Goal: Contribute content: Add original content to the website for others to see

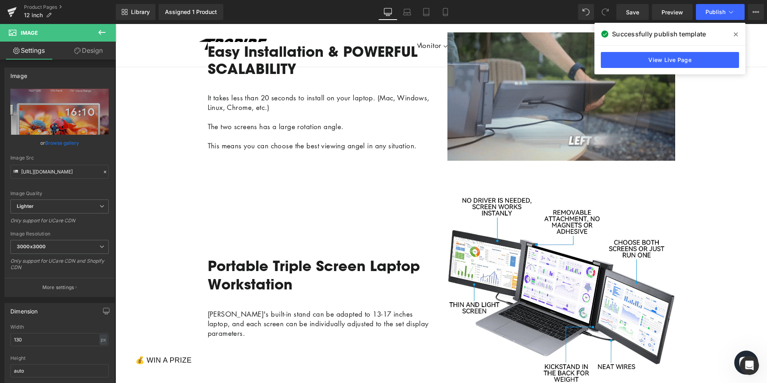
scroll to position [725, 0]
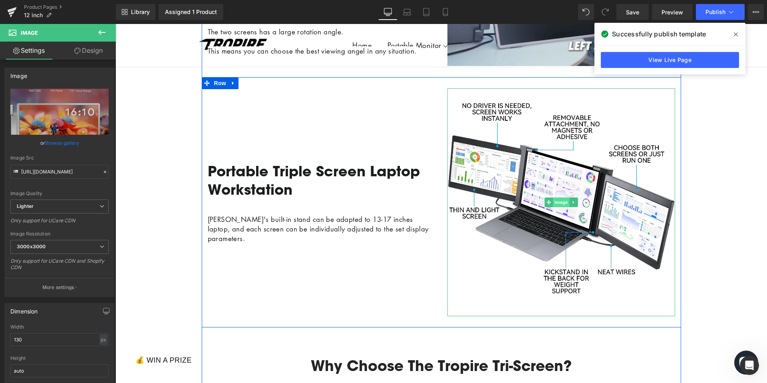
click at [559, 207] on span "Image" at bounding box center [561, 202] width 17 height 10
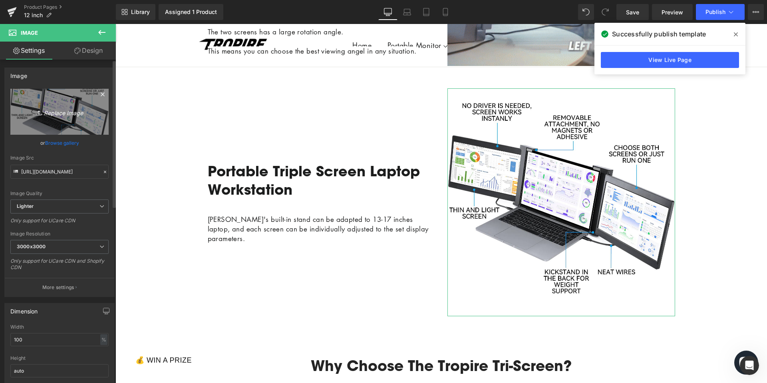
click at [58, 111] on icon "Replace Image" at bounding box center [60, 112] width 64 height 10
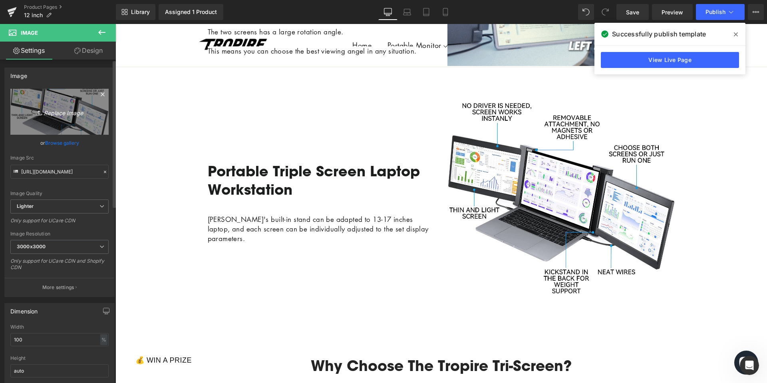
type input "C:\fakepath\画板 1-1.jpg"
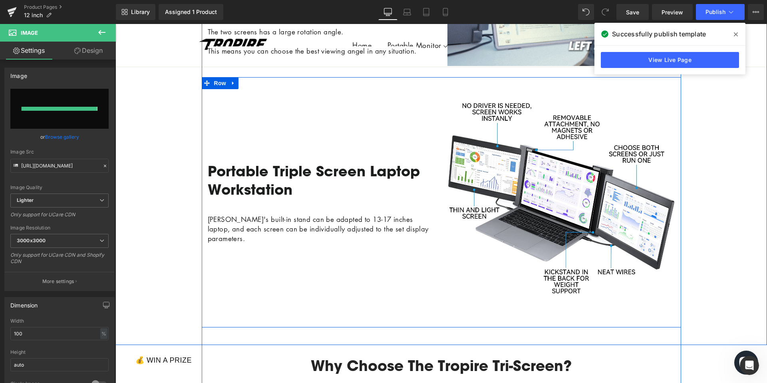
type input "[URL][DOMAIN_NAME]"
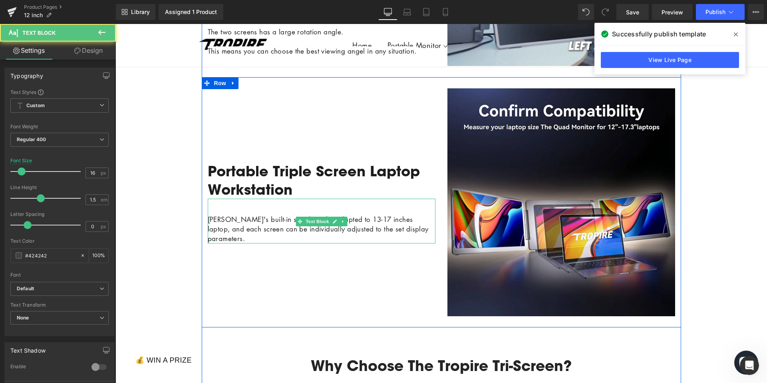
click at [383, 231] on span "[PERSON_NAME]'s built-in stand can be adapted to 13-17 inches laptop, and each …" at bounding box center [318, 229] width 221 height 28
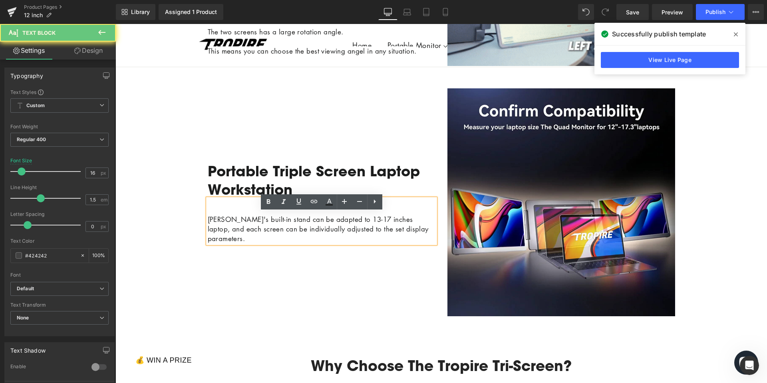
click at [350, 232] on span "[PERSON_NAME]'s built-in stand can be adapted to 13-17 inches laptop, and each …" at bounding box center [318, 229] width 221 height 28
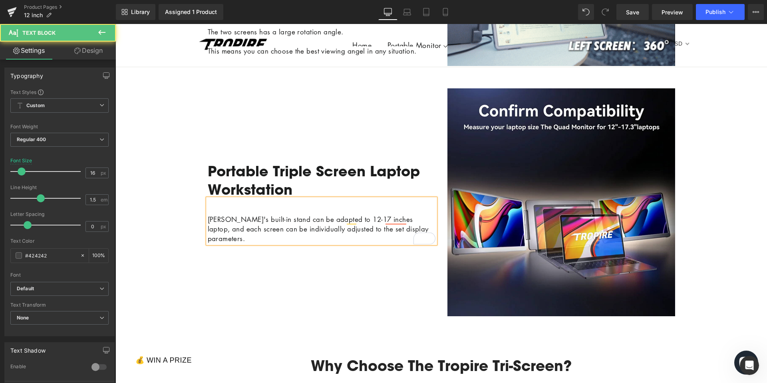
click at [360, 235] on span "[PERSON_NAME]'s built-in stand can be adapted to 12-17 inches laptop, and each …" at bounding box center [318, 229] width 221 height 28
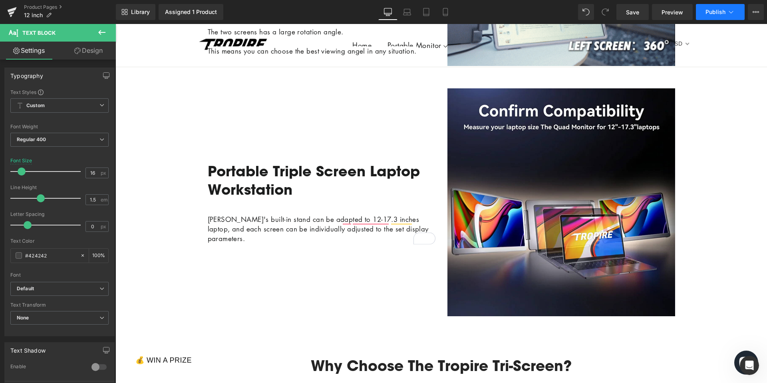
click at [715, 16] on button "Publish" at bounding box center [720, 12] width 49 height 16
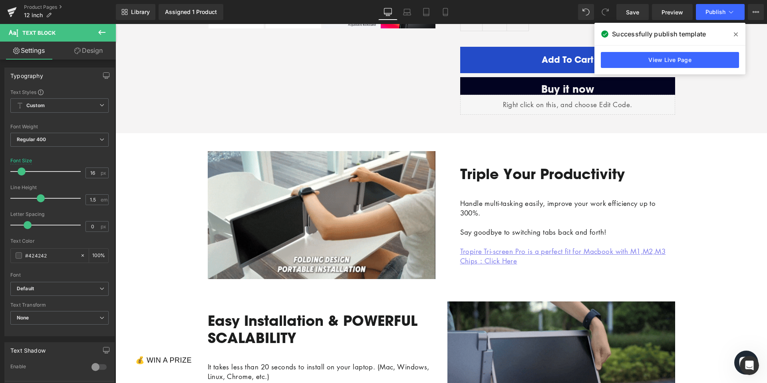
scroll to position [454, 0]
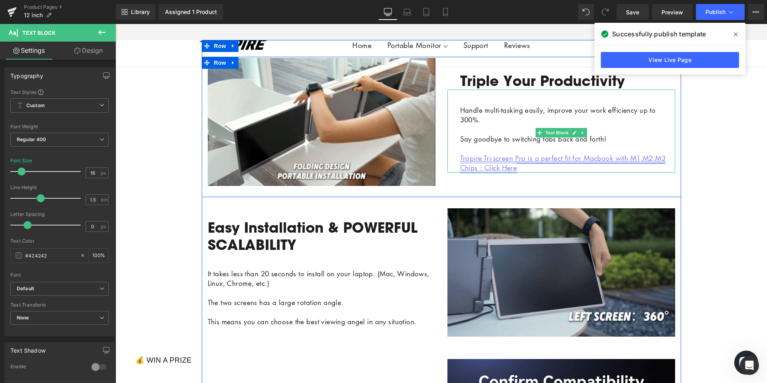
click at [498, 172] on span "Tropire Tri-screen Pro is a perfect fit for Macbook with M1,M2,M3 Chips" at bounding box center [563, 162] width 206 height 19
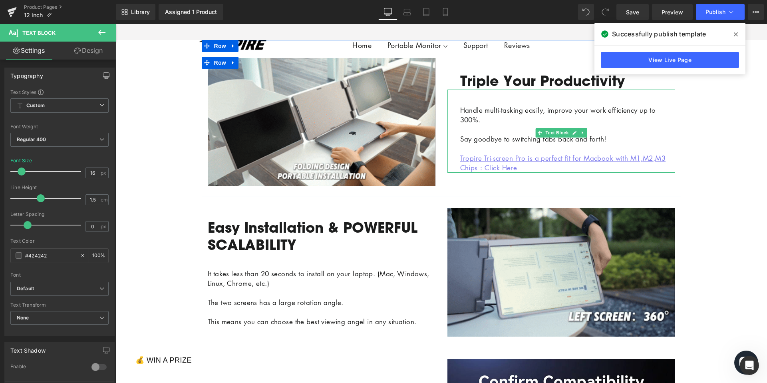
click at [539, 153] on p at bounding box center [567, 149] width 215 height 10
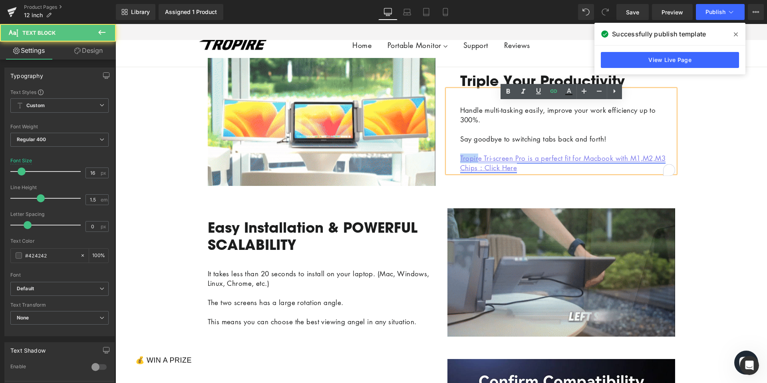
drag, startPoint x: 460, startPoint y: 170, endPoint x: 479, endPoint y: 171, distance: 19.2
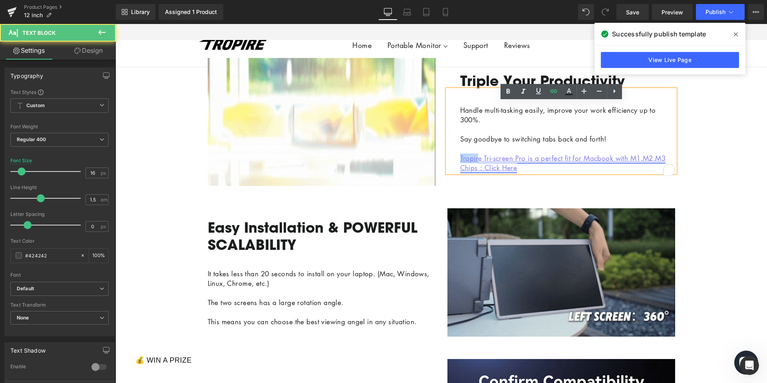
click at [479, 171] on span "Tropire Tri-screen Pro is a perfect fit for Macbook with M1,M2,M3 Chips" at bounding box center [563, 162] width 206 height 19
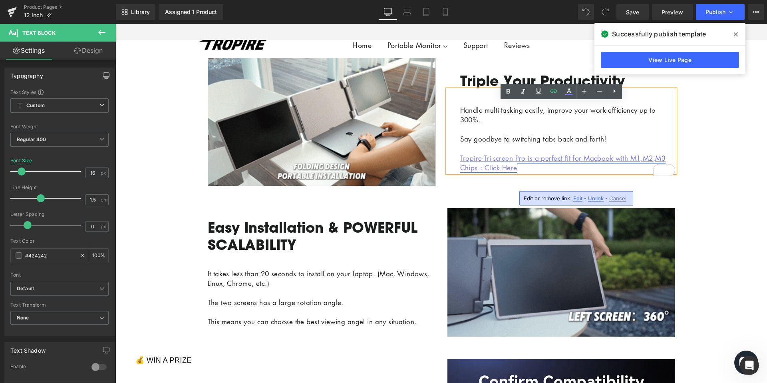
click at [496, 172] on span "Tropire Tri-screen Pro is a perfect fit for Macbook with M1,M2,M3 Chips" at bounding box center [563, 162] width 206 height 19
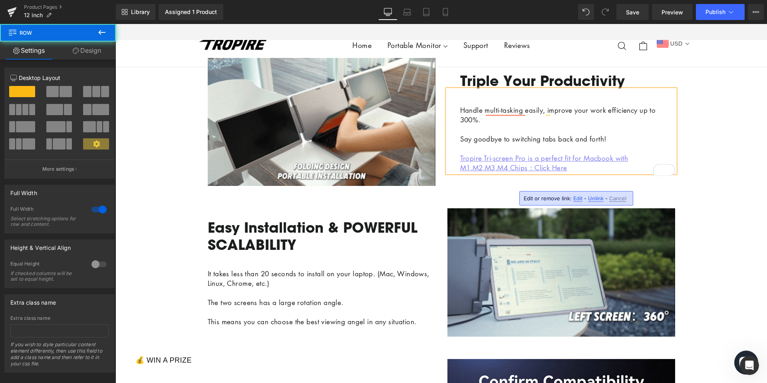
click at [714, 143] on div "Image Triple Your Productivity Text Block Handle multi-tasking easily, improve …" at bounding box center [441, 327] width 652 height 541
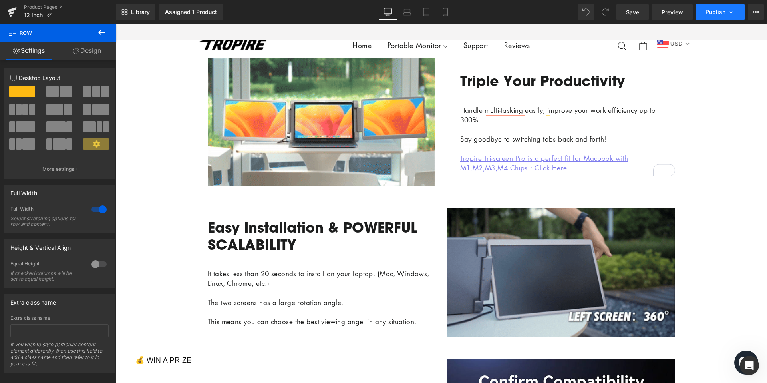
click at [711, 9] on span "Publish" at bounding box center [716, 12] width 20 height 6
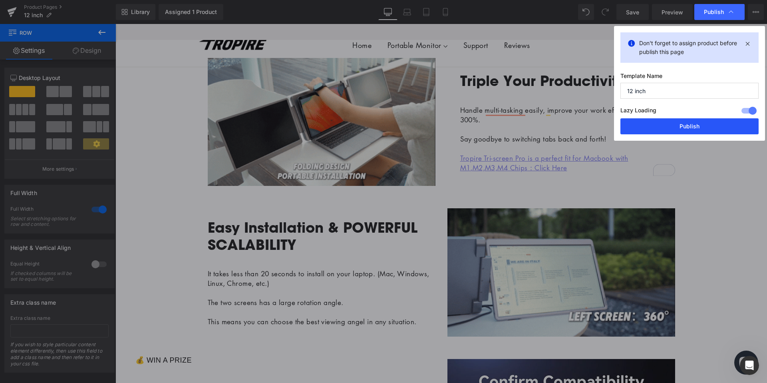
drag, startPoint x: 662, startPoint y: 129, endPoint x: 533, endPoint y: 119, distance: 129.8
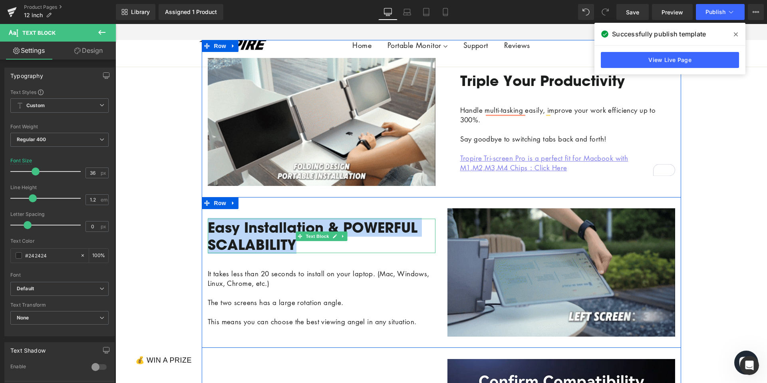
drag, startPoint x: 295, startPoint y: 259, endPoint x: 211, endPoint y: 236, distance: 86.7
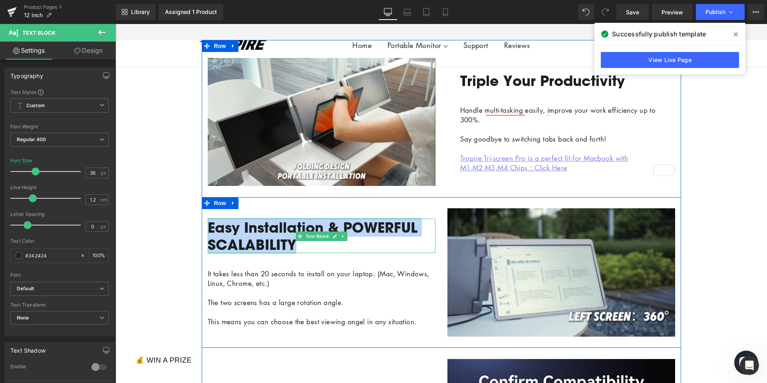
click at [211, 235] on span "Easy Installation & POWERFUL SCALABILITY" at bounding box center [313, 236] width 210 height 36
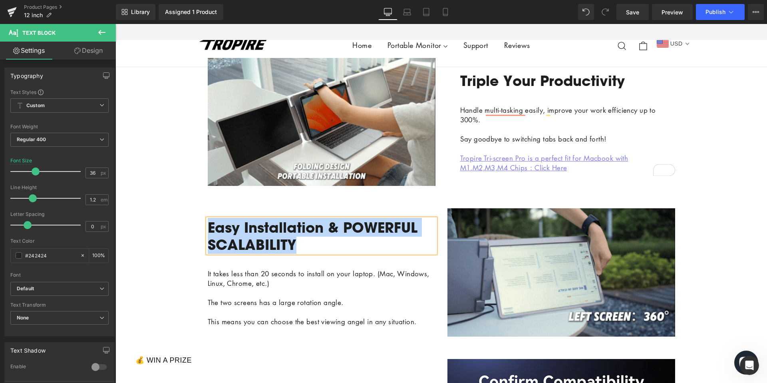
click at [300, 253] on p "Easy Installation & POWERFUL SCALABILITY" at bounding box center [322, 236] width 228 height 34
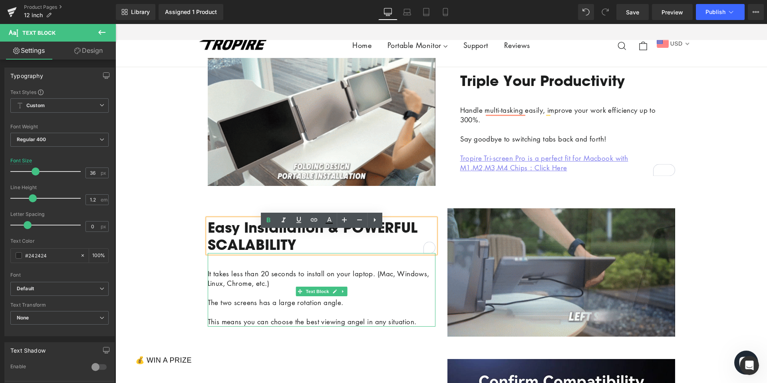
click at [223, 307] on span "The two screens has a large rotation angle." at bounding box center [276, 302] width 136 height 9
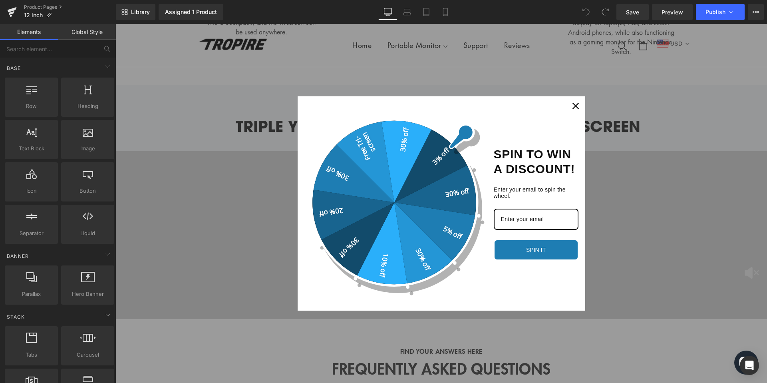
scroll to position [1247, 0]
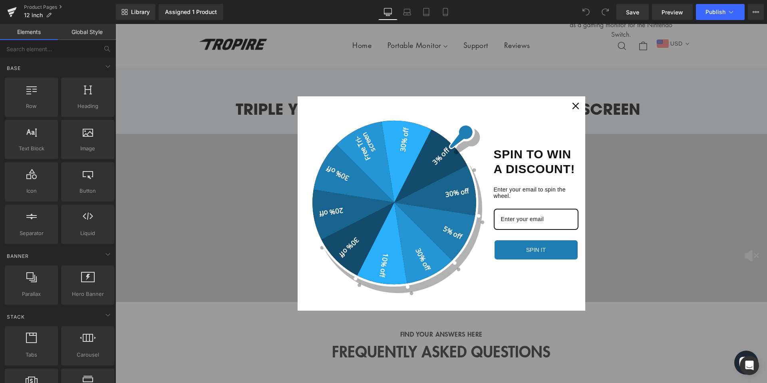
click at [578, 103] on icon "close icon" at bounding box center [576, 106] width 6 height 6
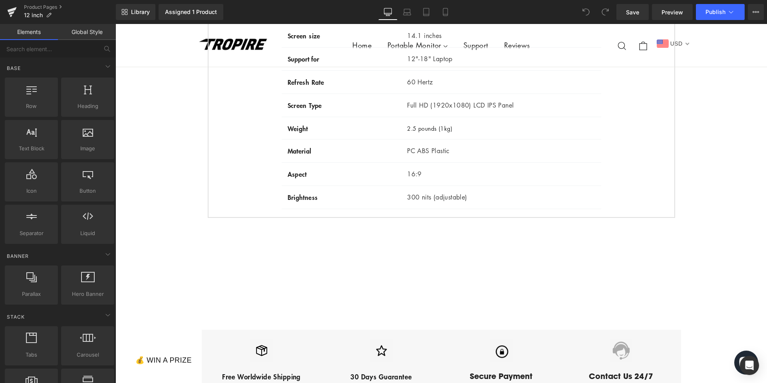
scroll to position [1838, 0]
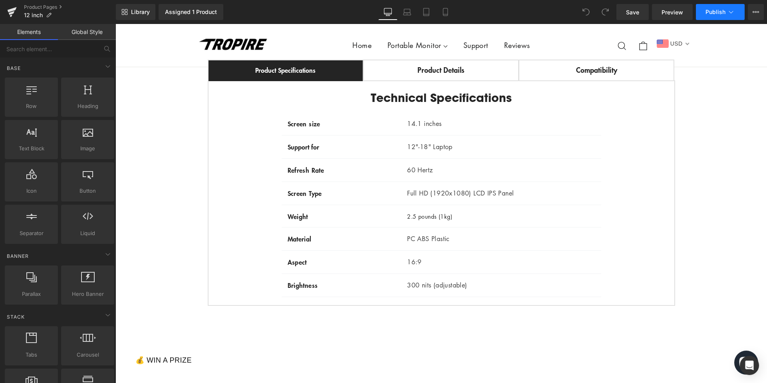
click at [711, 11] on span "Publish" at bounding box center [716, 12] width 20 height 6
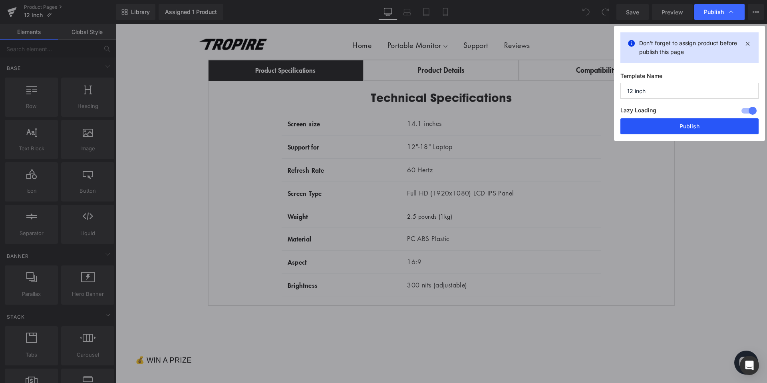
click at [685, 126] on button "Publish" at bounding box center [689, 126] width 138 height 16
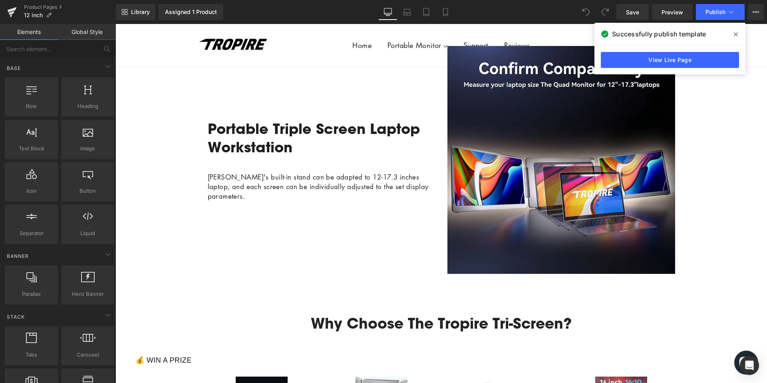
scroll to position [678, 0]
